Goal: Information Seeking & Learning: Understand process/instructions

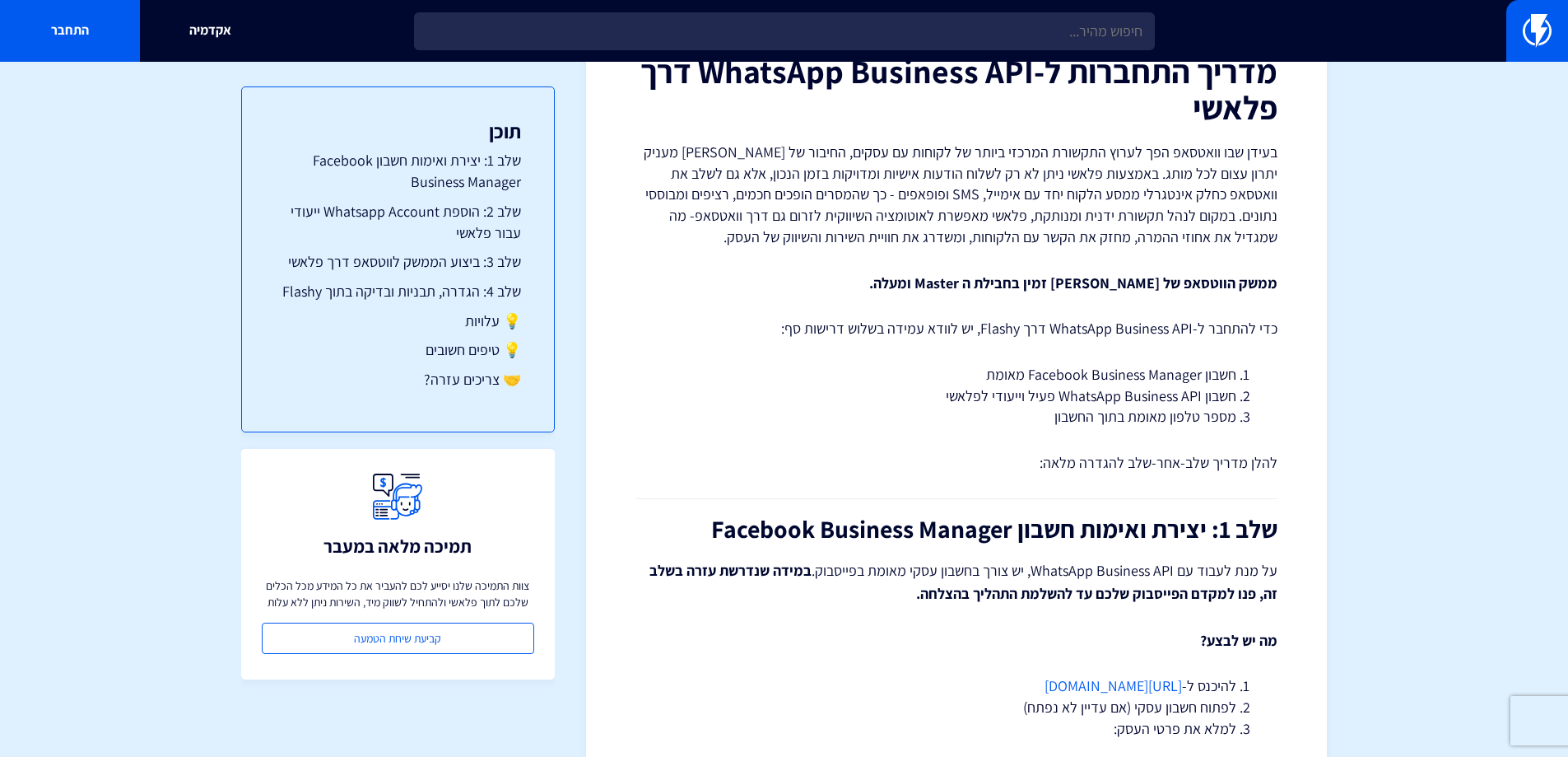
scroll to position [165, 0]
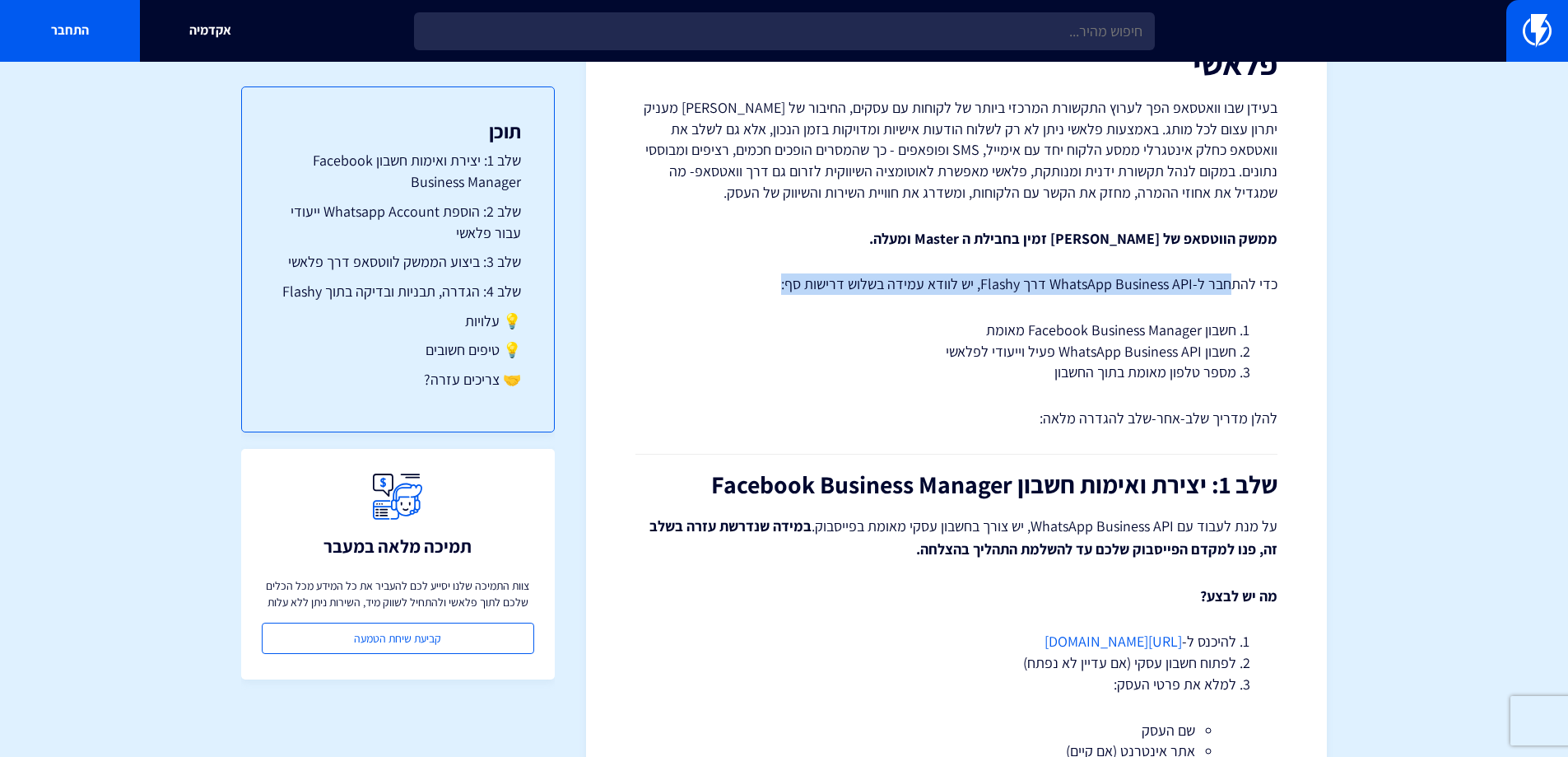
drag, startPoint x: 1231, startPoint y: 292, endPoint x: 702, endPoint y: 275, distance: 529.3
click at [702, 275] on p "כדי להתחבר ל-WhatsApp Business API דרך Flashy, יש לוודא עמידה בשלוש דרישות סף:" at bounding box center [956, 283] width 642 height 21
click at [732, 273] on p "כדי להתחבר ל-WhatsApp Business API דרך Flashy, יש לוודא עמידה בשלוש דרישות סף:" at bounding box center [956, 283] width 642 height 21
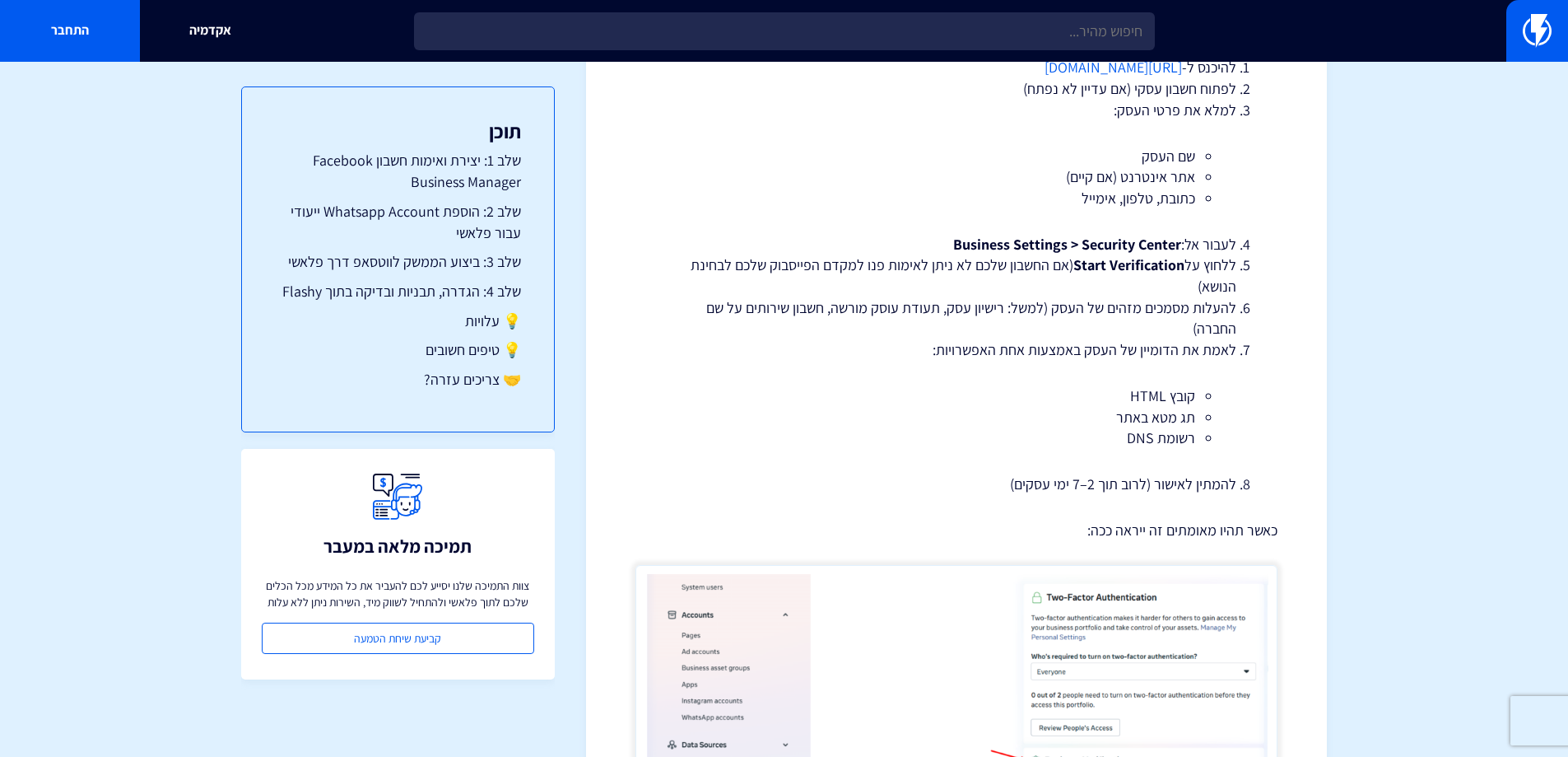
scroll to position [741, 0]
drag, startPoint x: 951, startPoint y: 354, endPoint x: 937, endPoint y: 351, distance: 14.3
click at [939, 351] on li "לאמת את הדומיין של העסק באמצעות אחת האפשרויות: קובץ HTML תג מטא באתר רשומת DNS" at bounding box center [957, 391] width 560 height 109
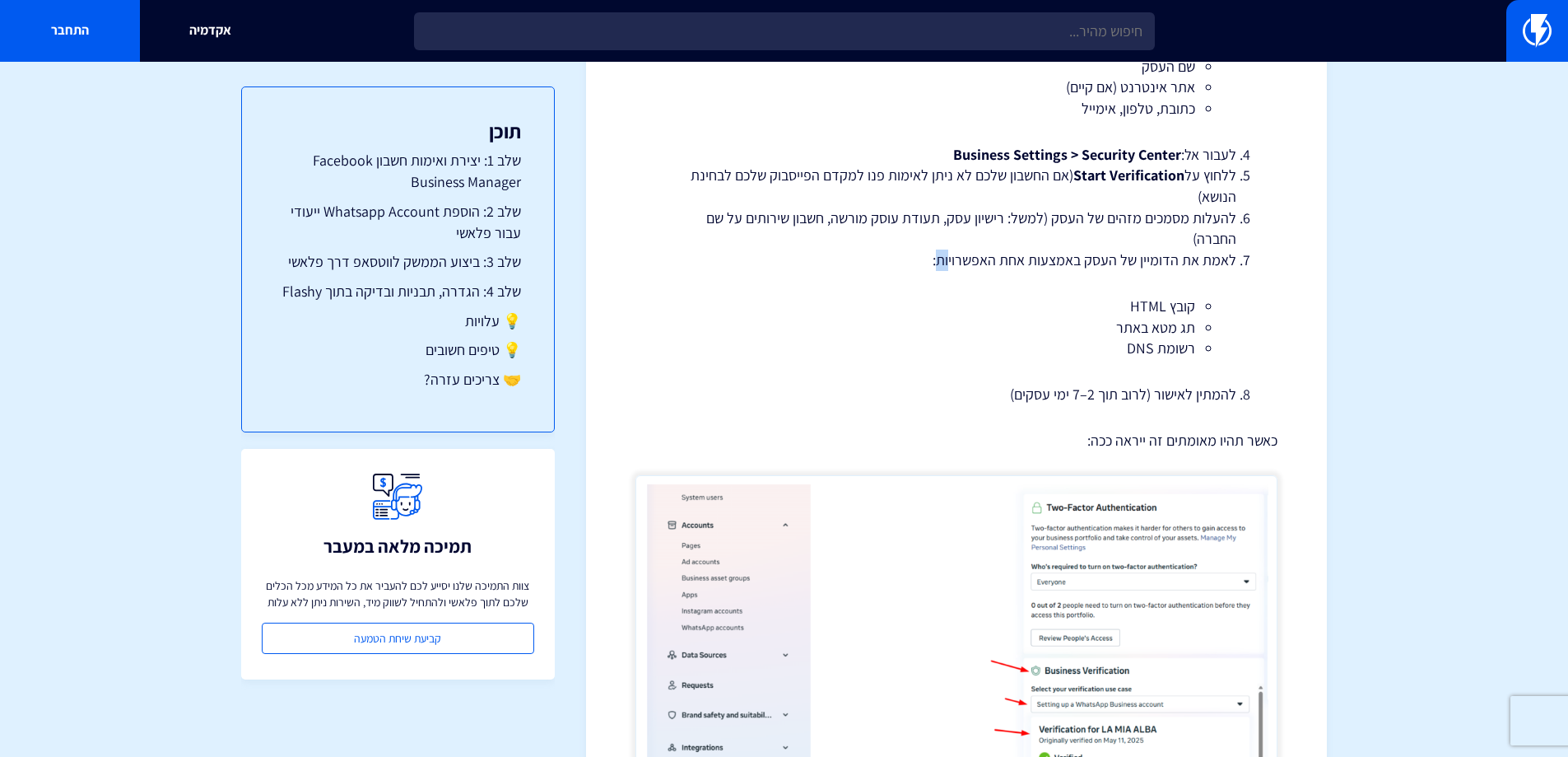
scroll to position [906, 0]
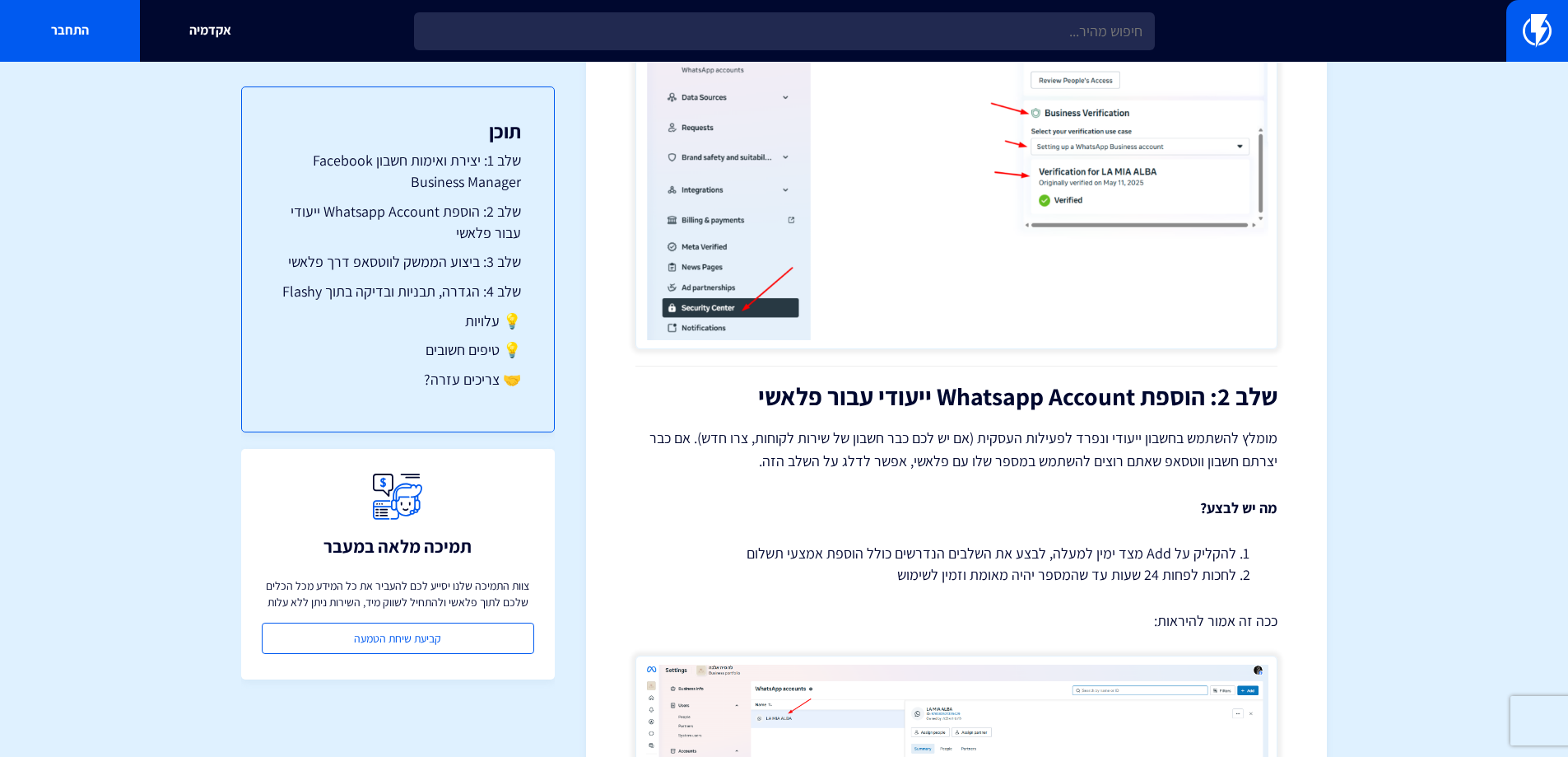
scroll to position [1400, 0]
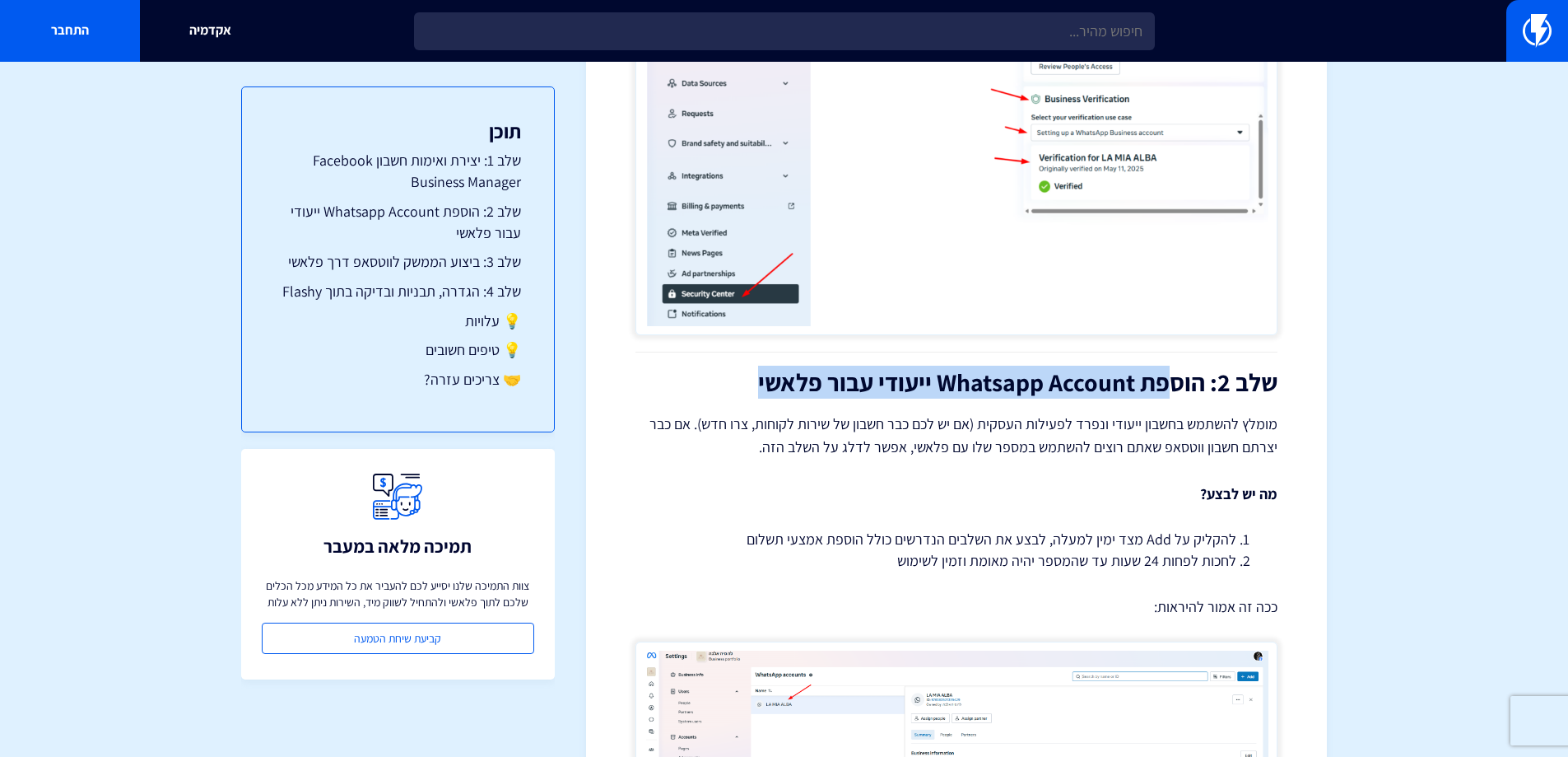
drag, startPoint x: 1160, startPoint y: 373, endPoint x: 709, endPoint y: 384, distance: 451.1
click at [709, 384] on h2 "שלב 2: הוספת Whatsapp Account ייעודי עבור פלאשי" at bounding box center [956, 382] width 642 height 27
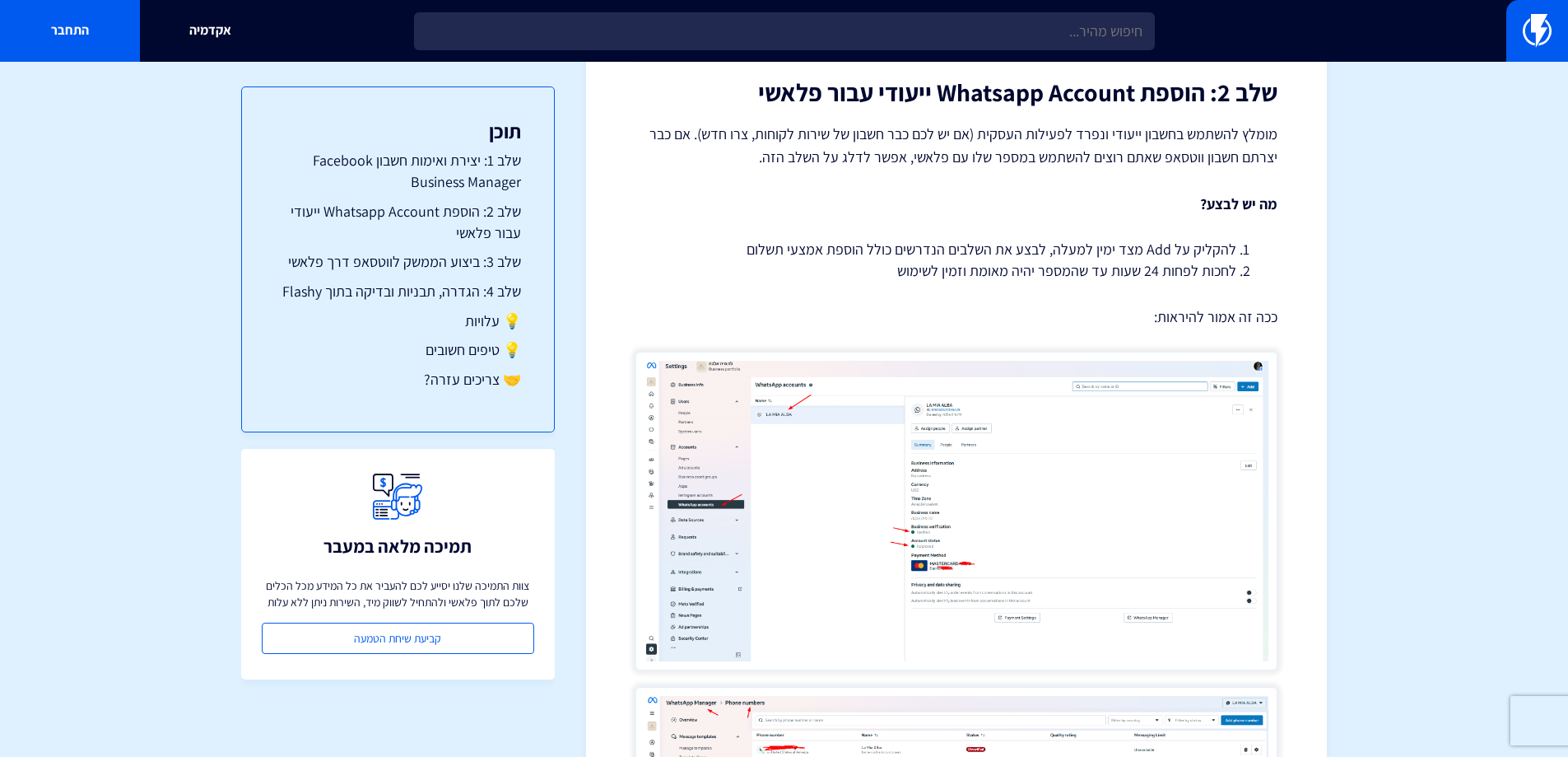
scroll to position [1729, 0]
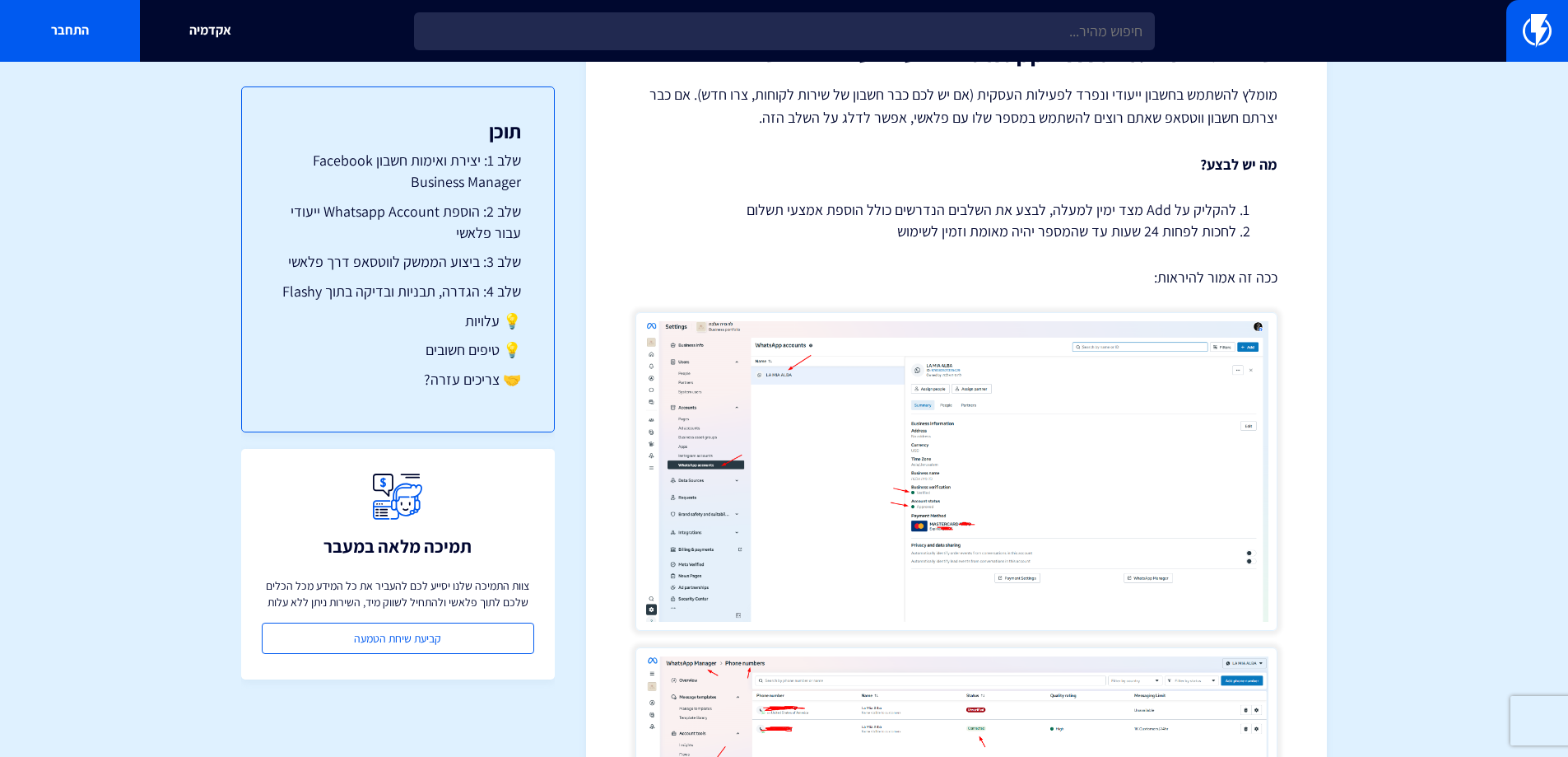
click at [732, 374] on img at bounding box center [956, 471] width 642 height 318
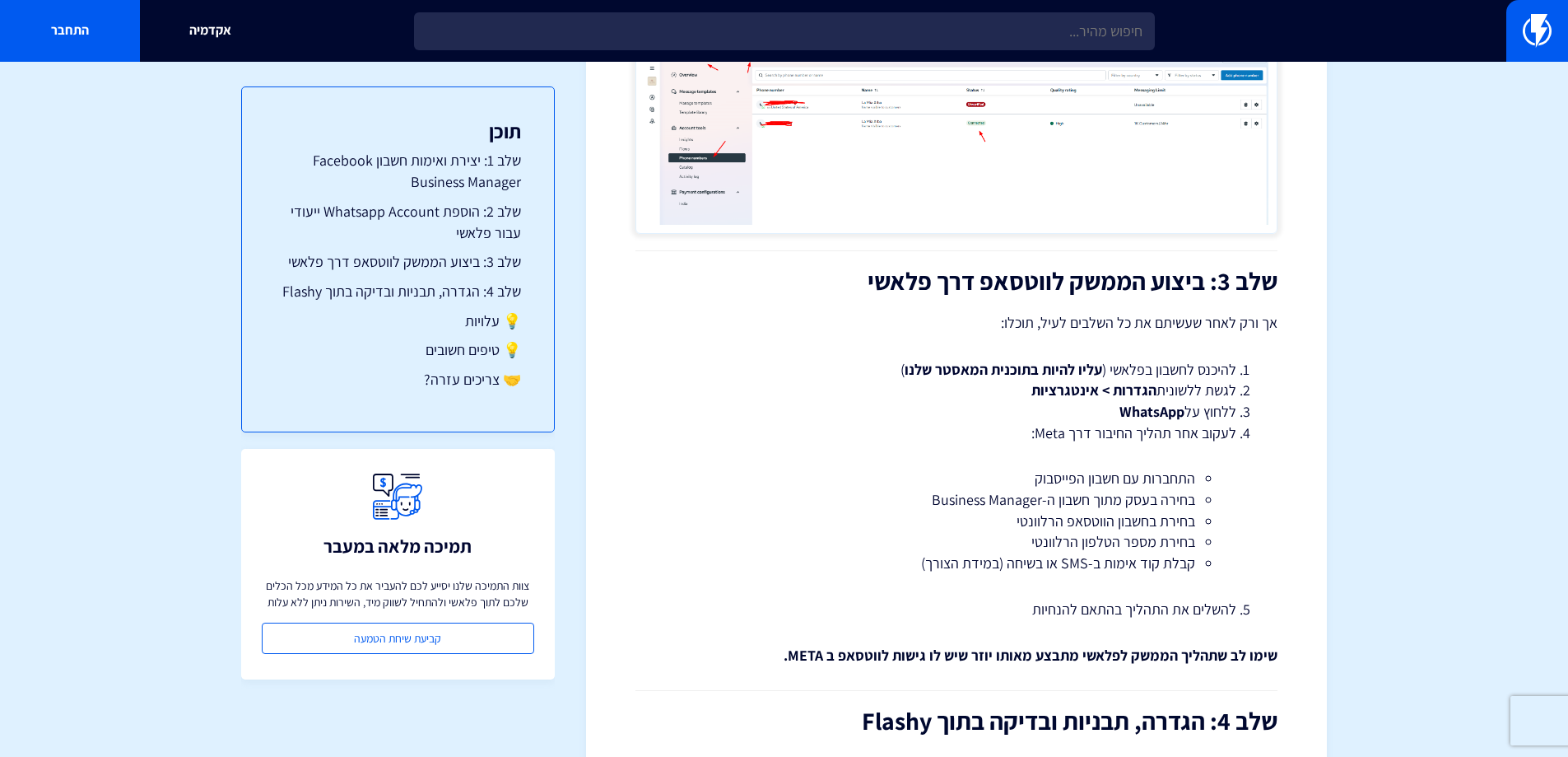
scroll to position [2388, 0]
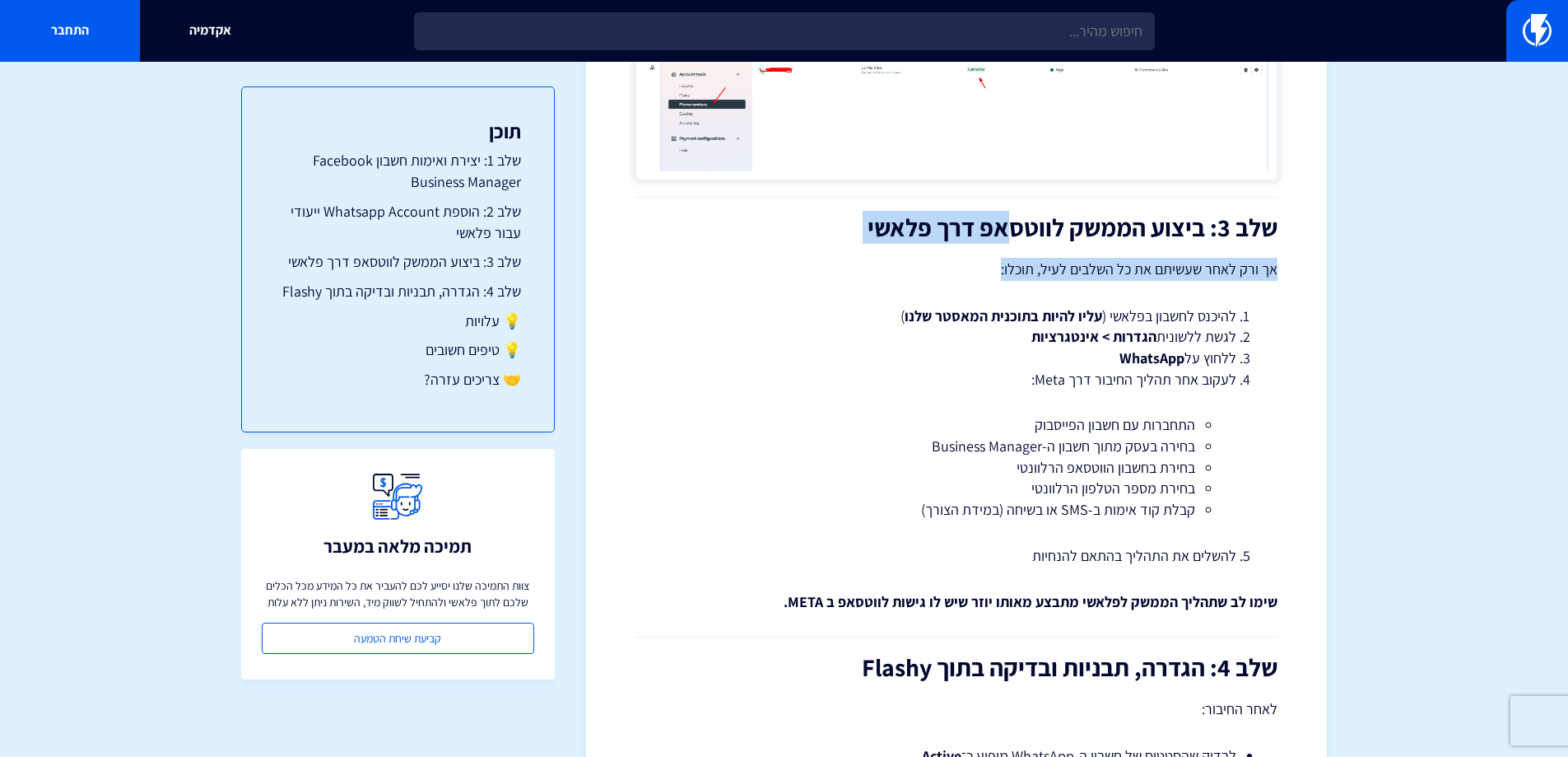
drag, startPoint x: 1006, startPoint y: 211, endPoint x: 881, endPoint y: 260, distance: 134.3
click at [884, 258] on p "אך ורק לאחר שעשיתם את כל השלבים לעיל, תוכלו:" at bounding box center [956, 269] width 642 height 23
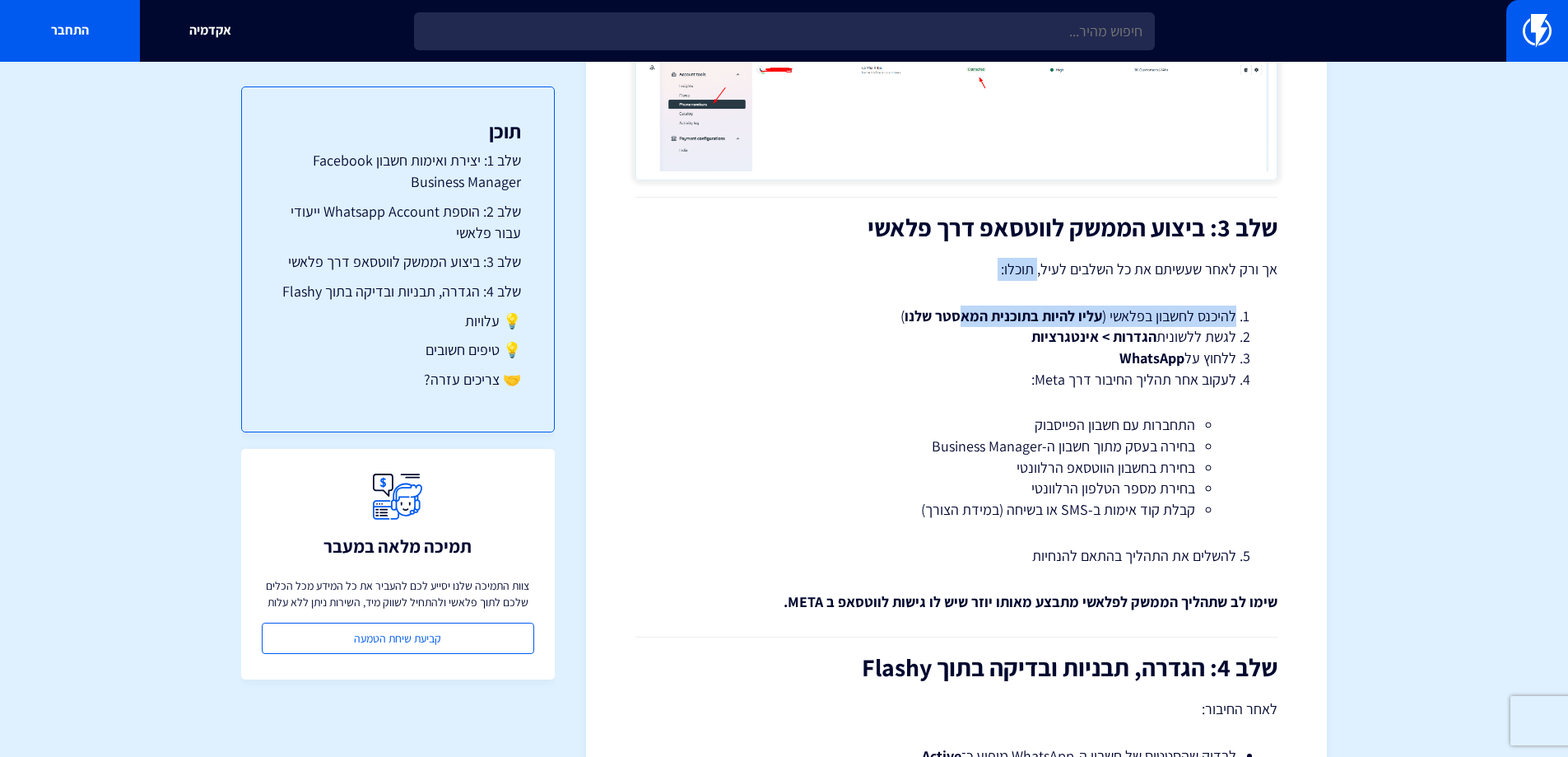
drag, startPoint x: 1040, startPoint y: 266, endPoint x: 967, endPoint y: 283, distance: 75.0
drag, startPoint x: 1123, startPoint y: 315, endPoint x: 1035, endPoint y: 328, distance: 89.0
click at [1041, 321] on li "להיכנס לחשבון בפלאשי ( עליו להיות בתוכנית המאסטר שלנו )" at bounding box center [957, 315] width 560 height 21
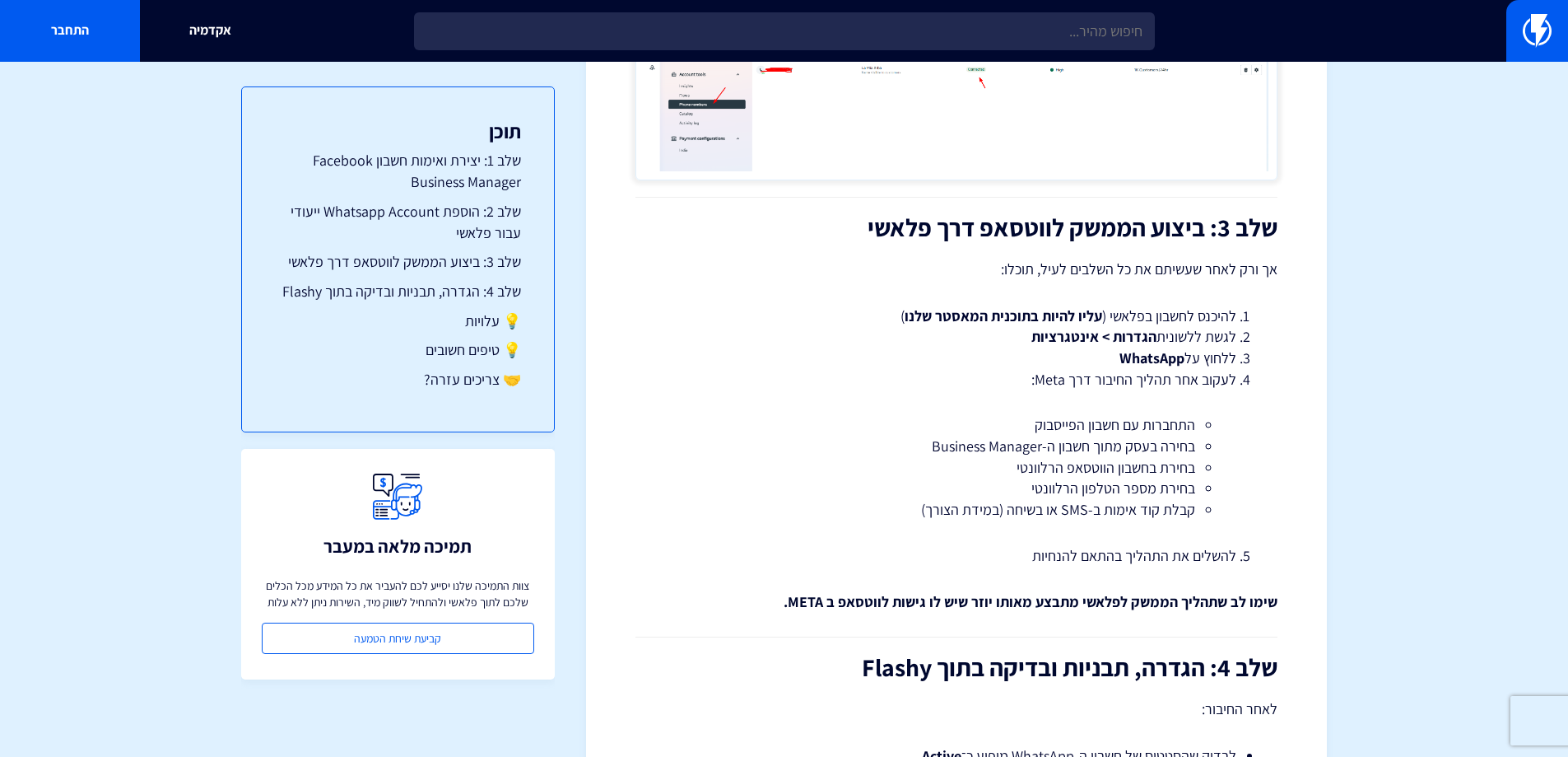
click at [1032, 332] on li "לגשת ללשונית הגדרות > אינטגרציות" at bounding box center [957, 336] width 560 height 21
drag, startPoint x: 1043, startPoint y: 336, endPoint x: 1039, endPoint y: 372, distance: 36.2
click at [1039, 369] on ol "להיכנס לחשבון בפלאשי ( עליו להיות בתוכנית המאסטר שלנו ) לגשת ללשונית הגדרות > א…" at bounding box center [957, 436] width 593 height 261
click at [1066, 378] on li "לעקוב אחר תהליך החיבור דרך Meta: התחברות עם חשבון הפייסבוק בחירה בעסק מתוך חשבו…" at bounding box center [957, 444] width 560 height 151
click at [1037, 381] on li "לעקוב אחר תהליך החיבור דרך Meta: התחברות עם חשבון הפייסבוק בחירה בעסק מתוך חשבו…" at bounding box center [957, 444] width 560 height 151
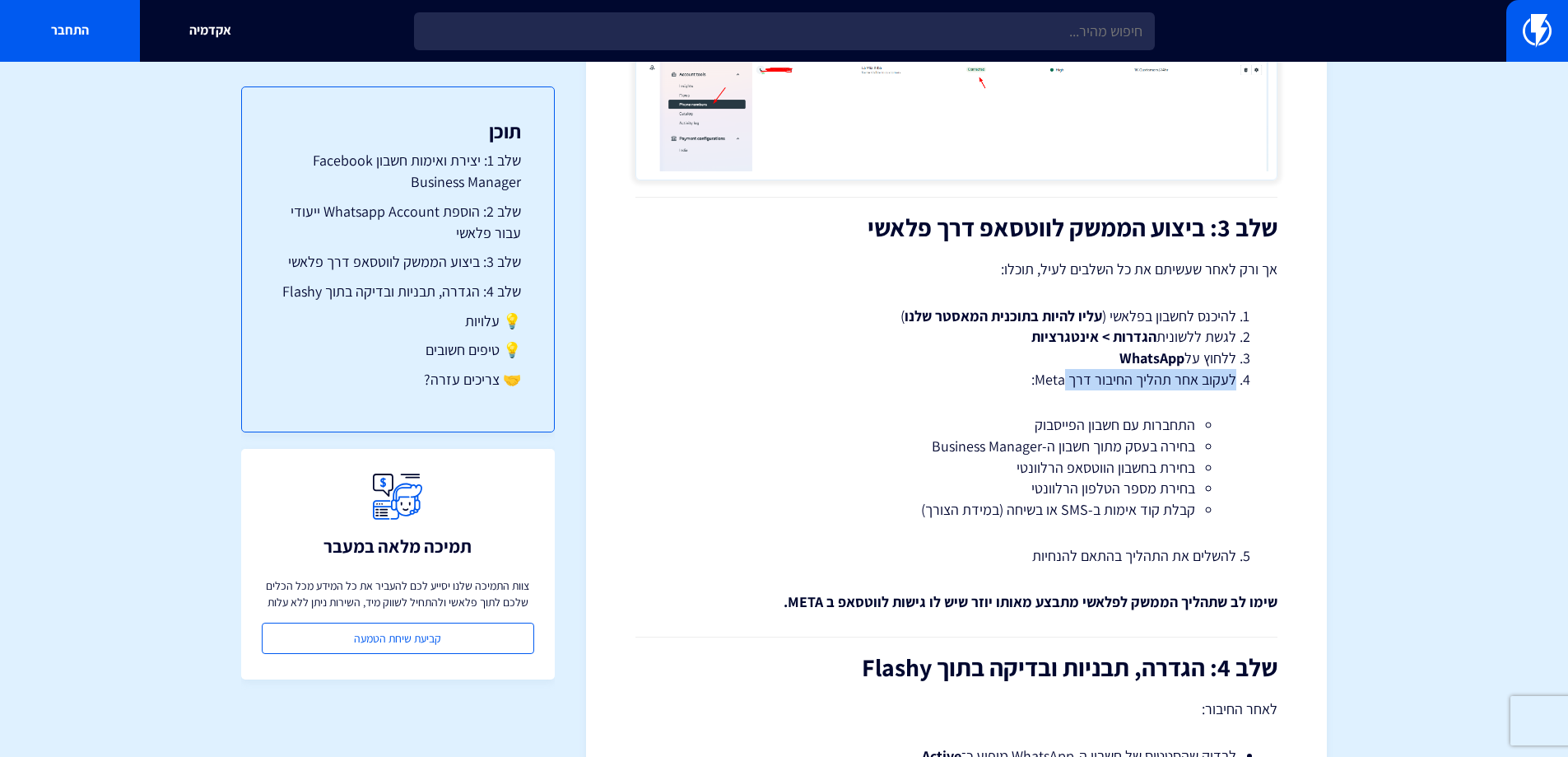
drag, startPoint x: 1068, startPoint y: 377, endPoint x: 1028, endPoint y: 379, distance: 40.0
click at [1028, 379] on li "לעקוב אחר תהליך החיבור דרך Meta: התחברות עם חשבון הפייסבוק בחירה בעסק מתוך חשבו…" at bounding box center [957, 444] width 560 height 151
click at [1030, 378] on li "לעקוב אחר תהליך החיבור דרך Meta: התחברות עם חשבון הפייסבוק בחירה בעסק מתוך חשבו…" at bounding box center [957, 444] width 560 height 151
click at [1024, 397] on li "לעקוב אחר תהליך החיבור דרך Meta: התחברות עם חשבון הפייסבוק בחירה בעסק מתוך חשבו…" at bounding box center [957, 444] width 560 height 151
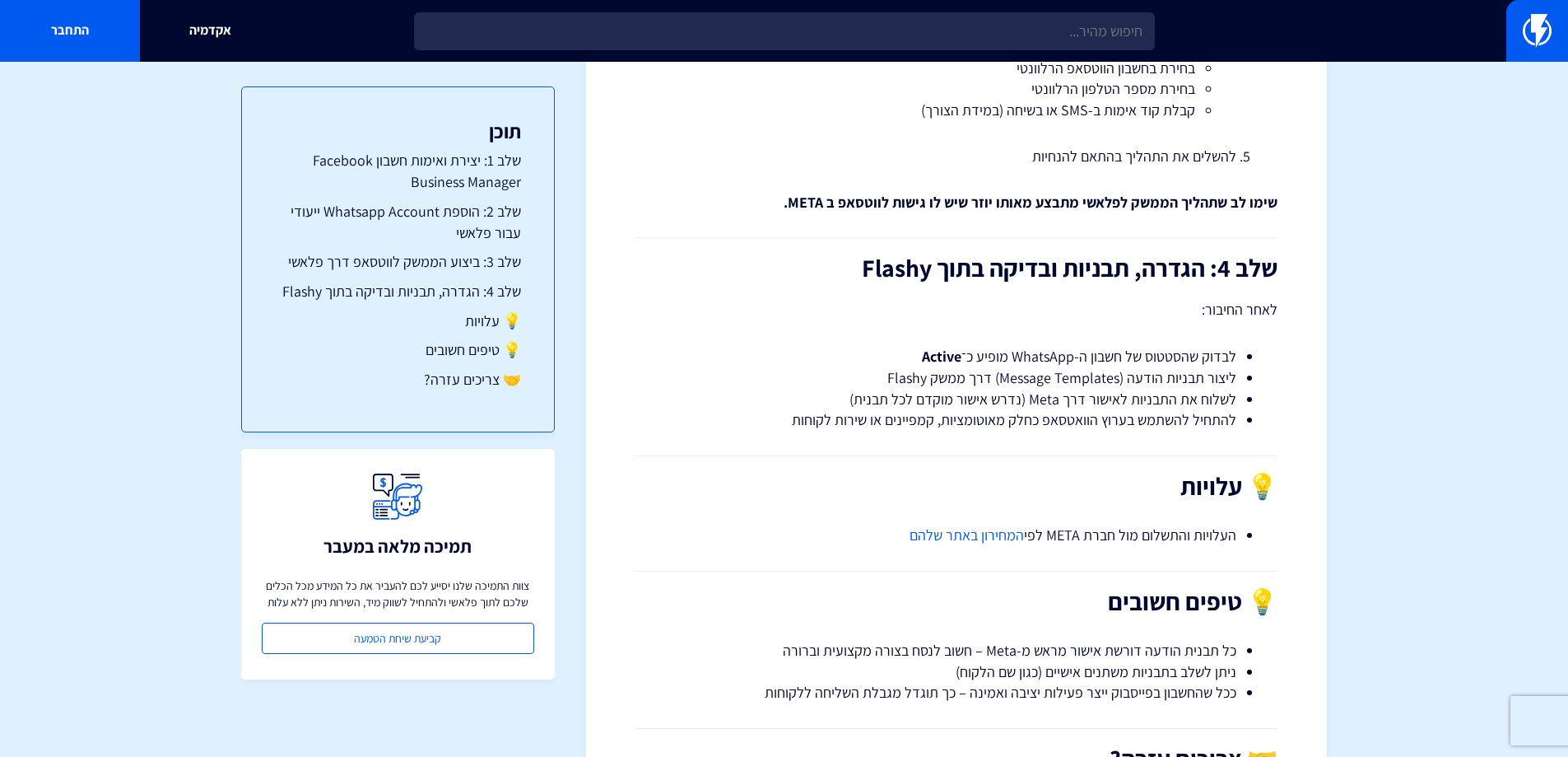
scroll to position [2799, 0]
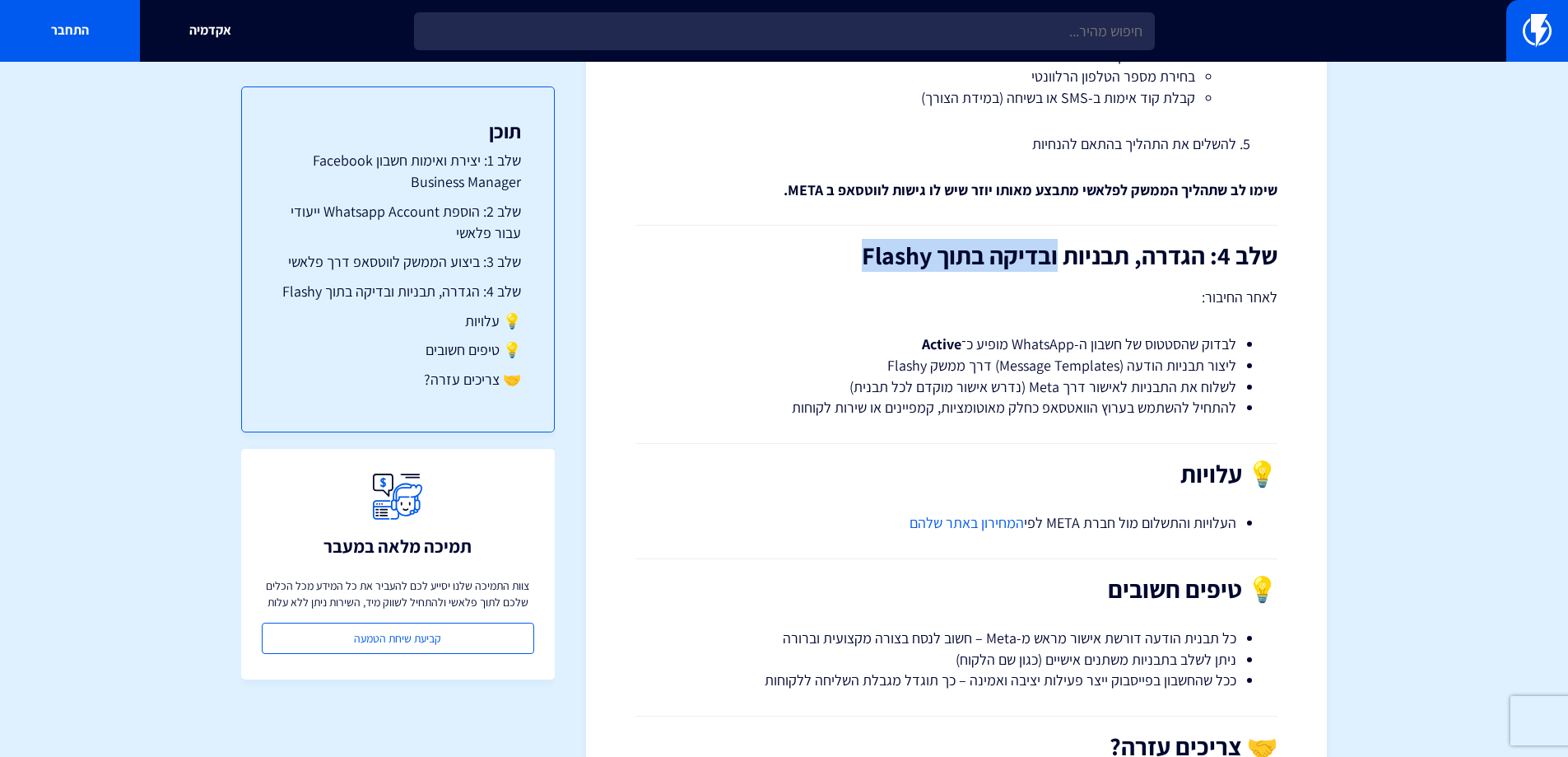
drag, startPoint x: 1055, startPoint y: 235, endPoint x: 842, endPoint y: 262, distance: 214.7
click at [842, 262] on h2 "שלב 4: הגדרה, תבניות ובדיקה בתוך Flashy" at bounding box center [956, 255] width 642 height 27
drag, startPoint x: 1094, startPoint y: 328, endPoint x: 939, endPoint y: 338, distance: 155.3
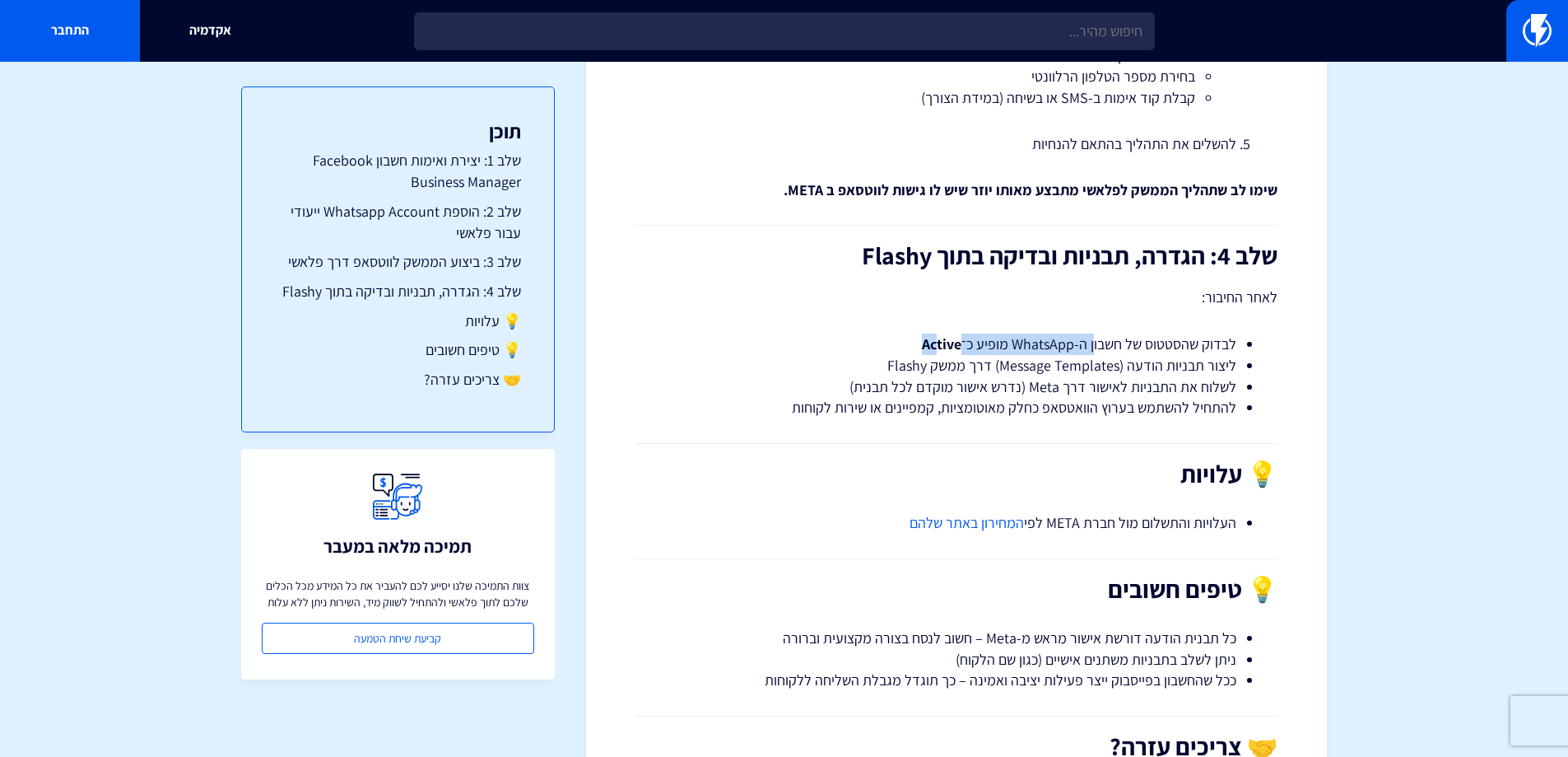
click at [935, 336] on strong "Active" at bounding box center [941, 343] width 40 height 19
click at [919, 339] on li "לבדוק שהסטטוס של חשבון ה-WhatsApp מופיע כ־ Active" at bounding box center [957, 343] width 560 height 21
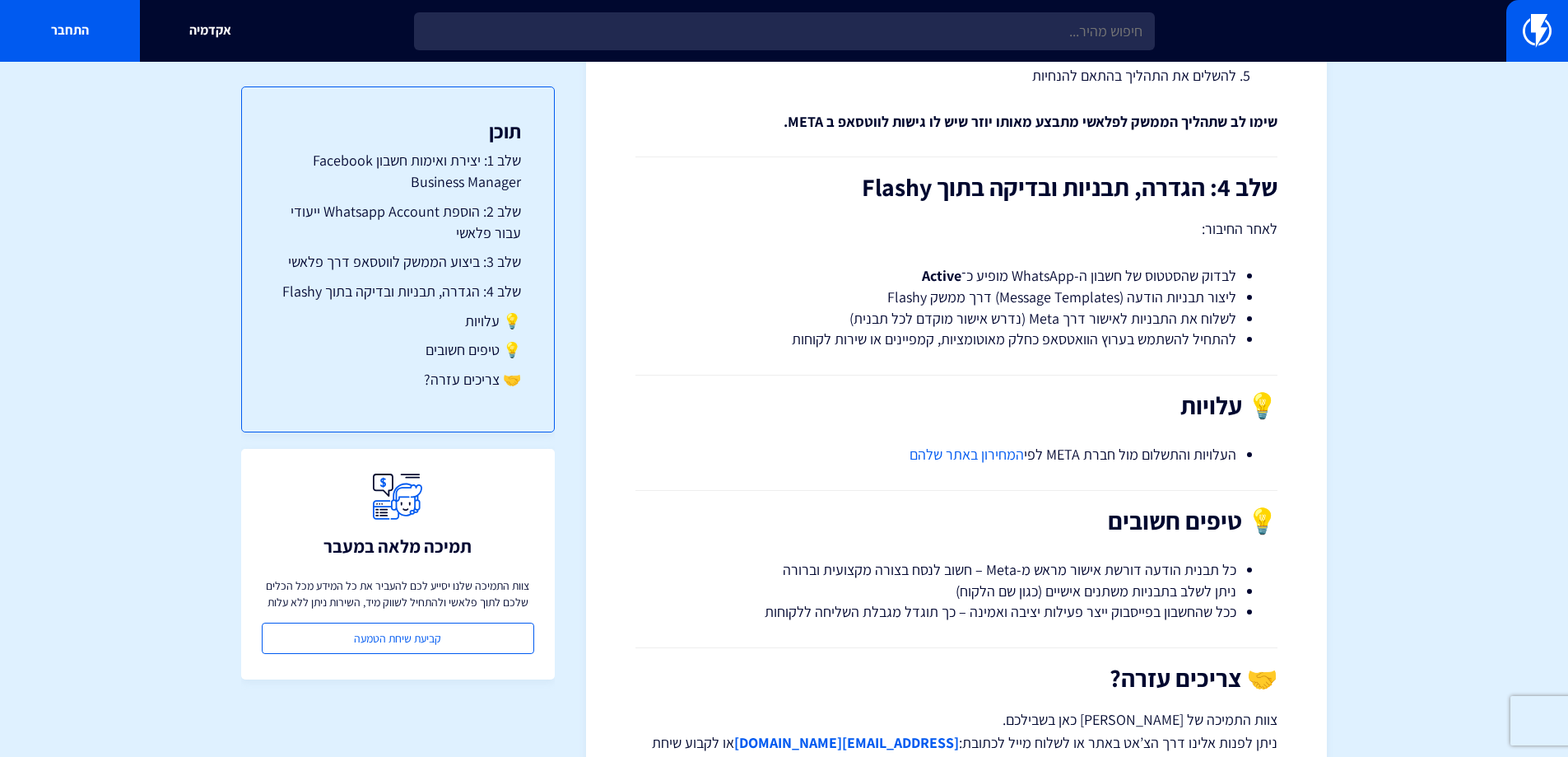
scroll to position [2882, 0]
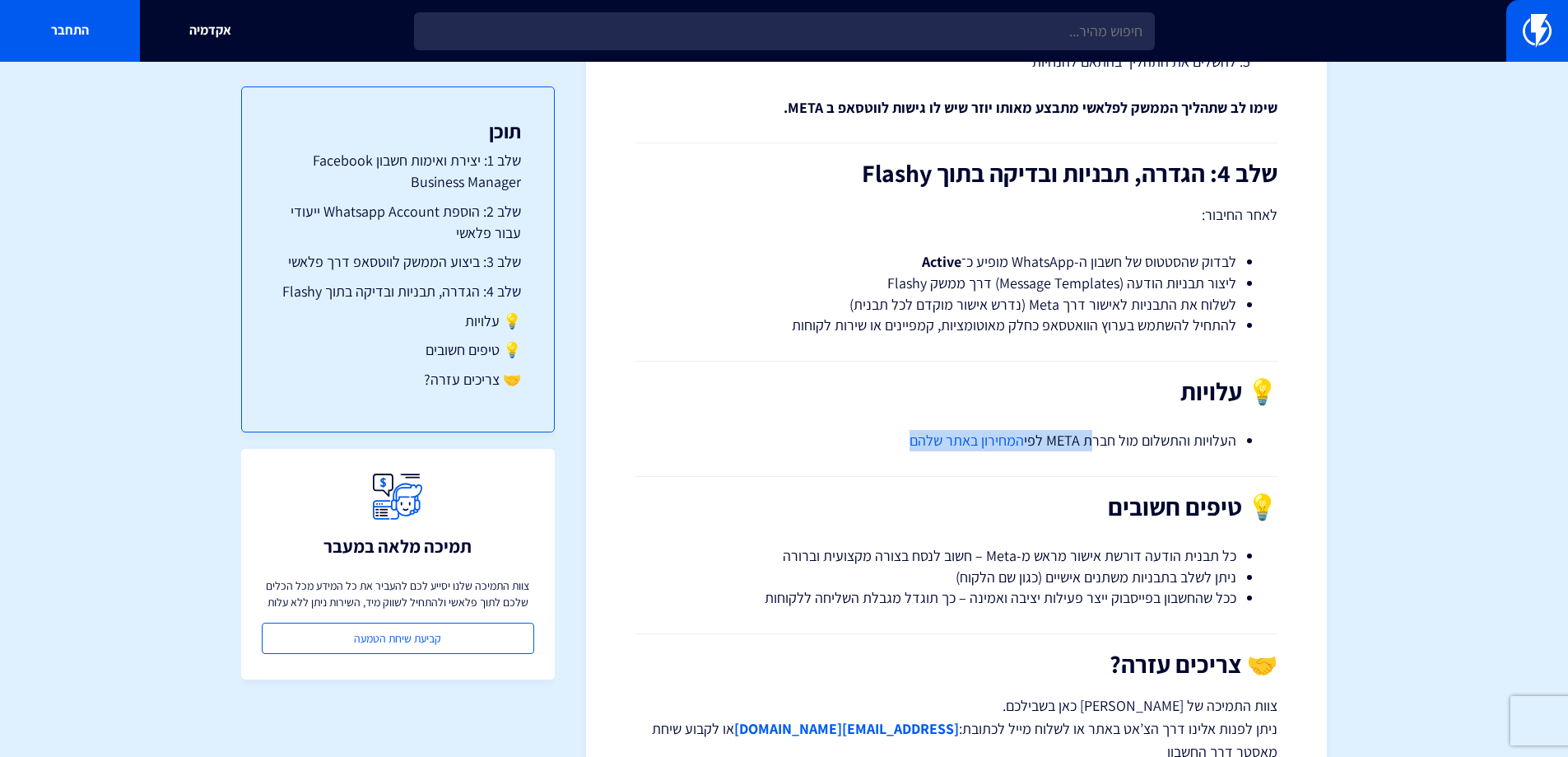
drag, startPoint x: 1090, startPoint y: 434, endPoint x: 854, endPoint y: 441, distance: 236.1
click at [854, 441] on li "העלויות והתשלום [PERSON_NAME] חברת META לפי המחירון באתר שלהם" at bounding box center [957, 440] width 560 height 21
click at [855, 440] on li "העלויות והתשלום [PERSON_NAME] חברת META לפי המחירון באתר שלהם" at bounding box center [957, 440] width 560 height 21
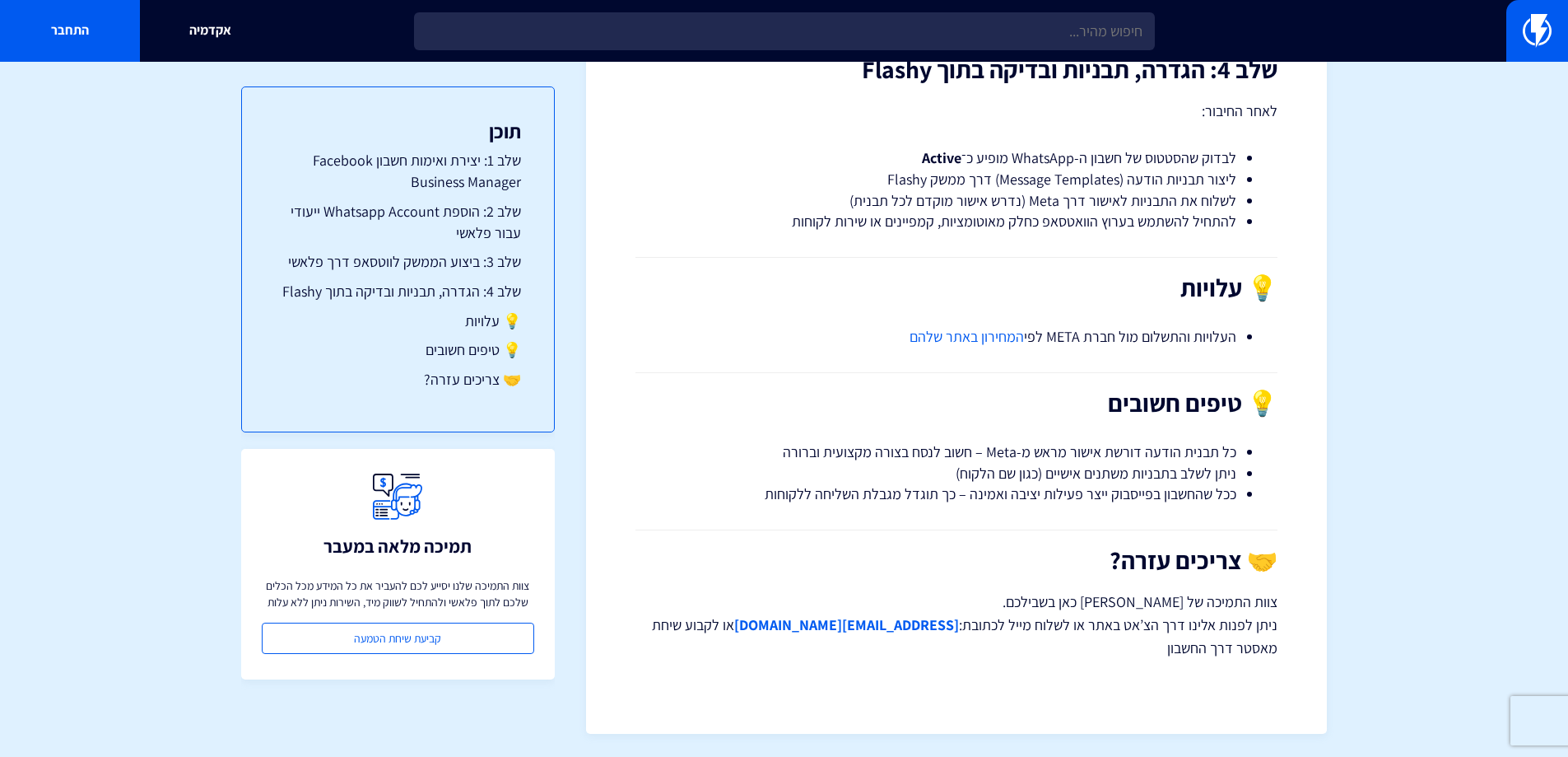
scroll to position [2987, 0]
drag, startPoint x: 1064, startPoint y: 487, endPoint x: 883, endPoint y: 460, distance: 183.0
click at [884, 461] on ul "כל תבנית הודעה דורשת אישור מראש מ-Meta – חשוב לנסח בצורה מקצועית וברורה ניתן לש…" at bounding box center [957, 471] width 593 height 63
click at [876, 464] on li "ניתן לשלב בתבניות משתנים אישיים (כגון שם הלקוח)" at bounding box center [957, 471] width 560 height 21
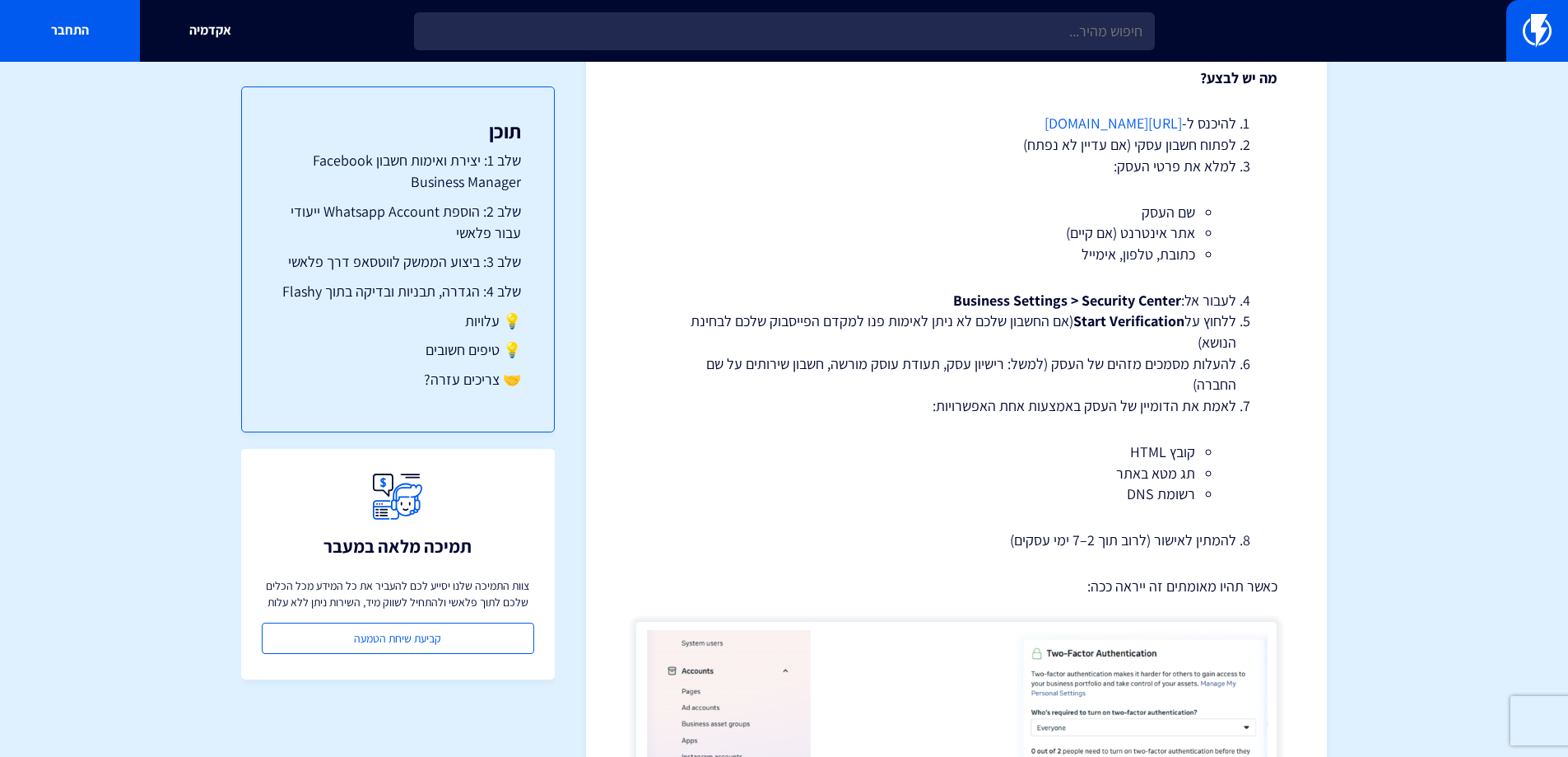
scroll to position [682, 0]
